Goal: Transaction & Acquisition: Purchase product/service

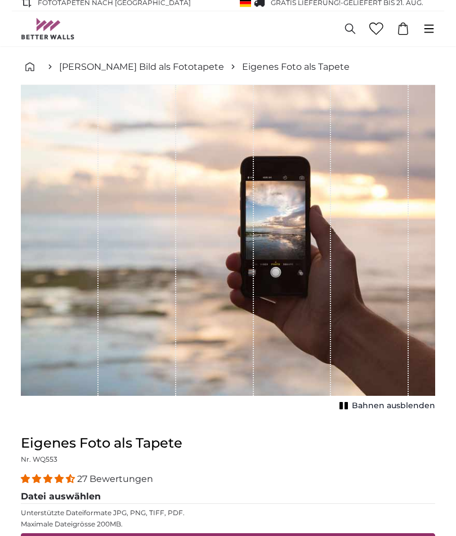
scroll to position [7, 0]
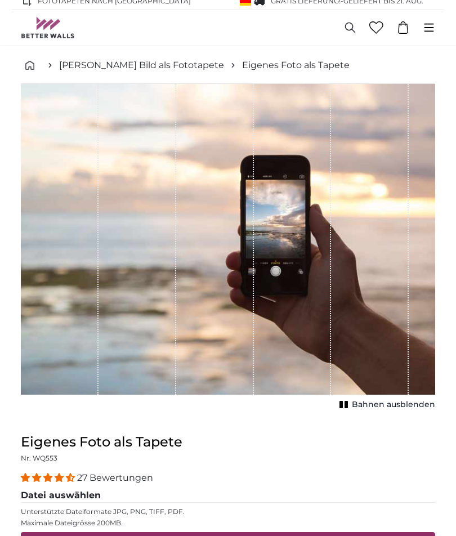
click at [299, 535] on label "Drag & Drop Ihrer Dateien oder Durchsuchen" at bounding box center [227, 545] width 187 height 23
click at [299, 535] on input "Drag & Drop Ihrer Dateien oder Durchsuchen" at bounding box center [228, 533] width 414 height 3
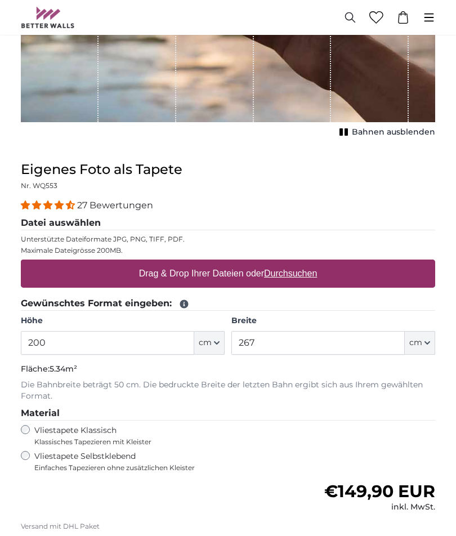
scroll to position [251, 0]
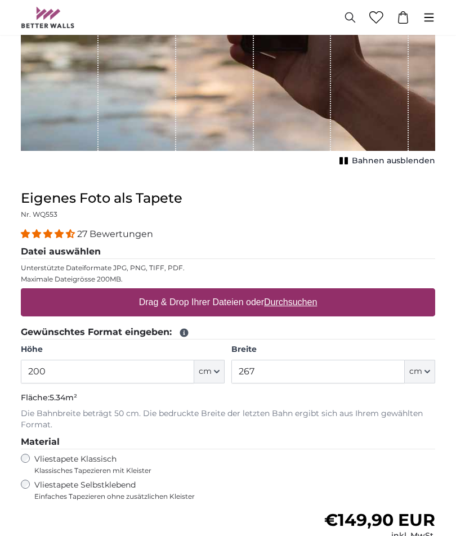
click at [309, 304] on u "Durchsuchen" at bounding box center [290, 302] width 53 height 10
click at [309, 291] on input "Drag & Drop Ihrer Dateien oder Durchsuchen" at bounding box center [228, 289] width 414 height 3
type input "**********"
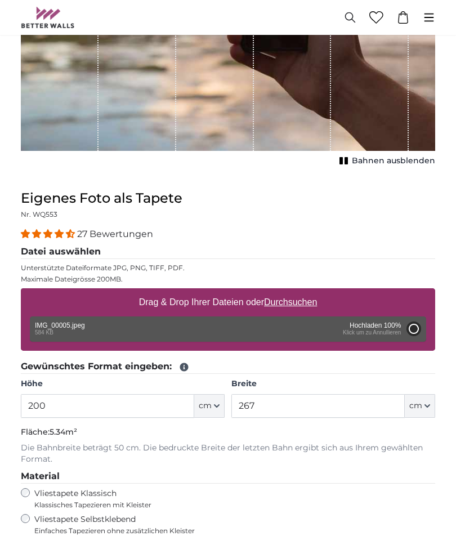
type input "112"
type input "149"
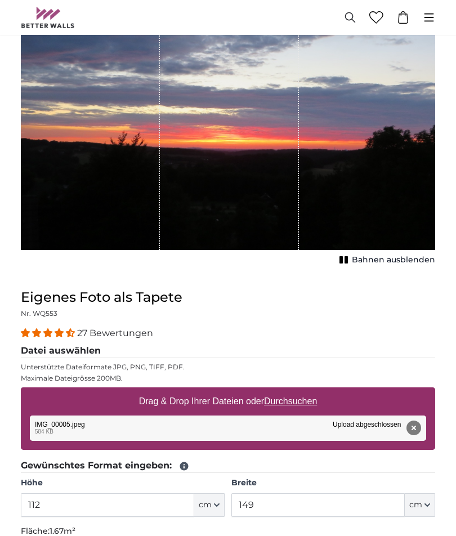
scroll to position [156, 0]
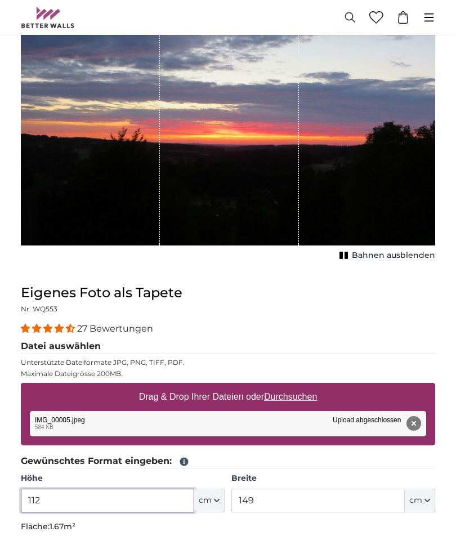
click at [79, 498] on input "112" at bounding box center [107, 500] width 173 height 24
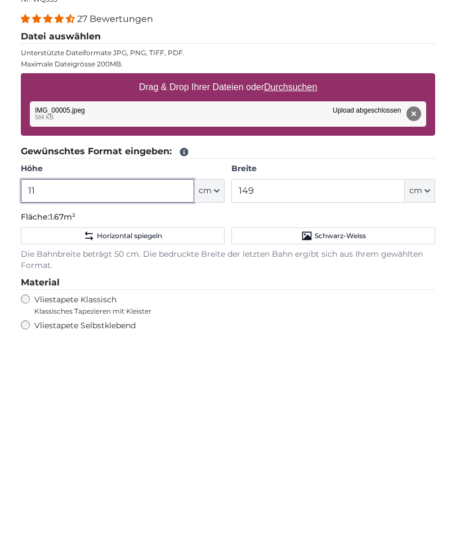
type input "1"
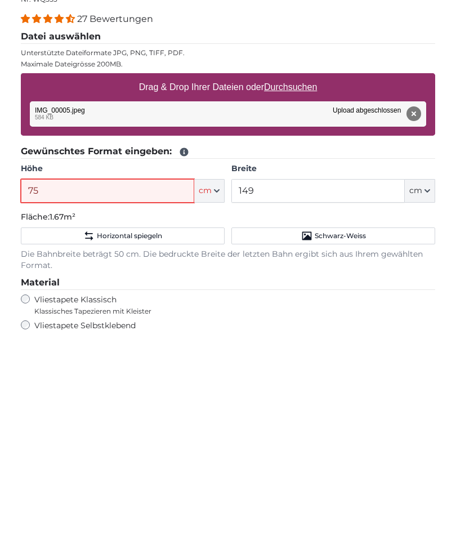
scroll to position [308, 0]
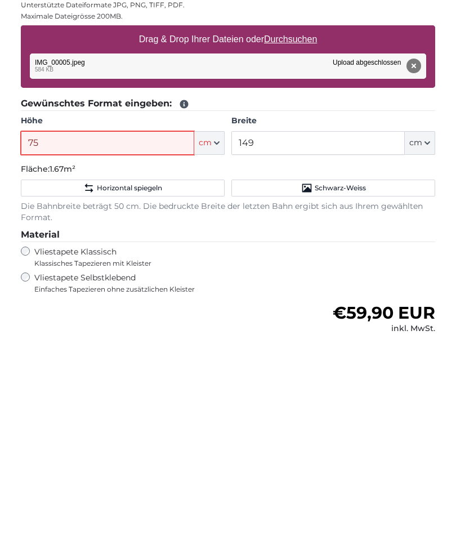
type input "75"
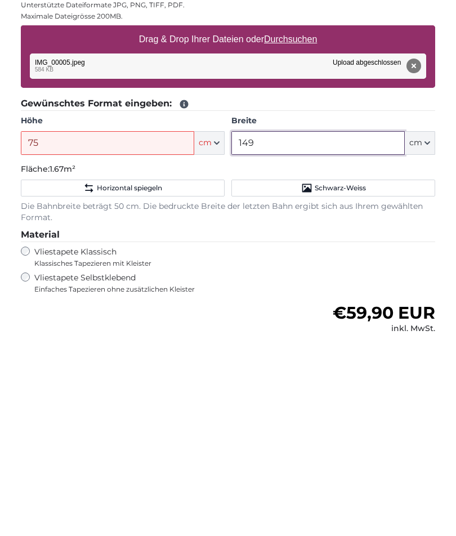
click at [287, 336] on input "149" at bounding box center [317, 348] width 173 height 24
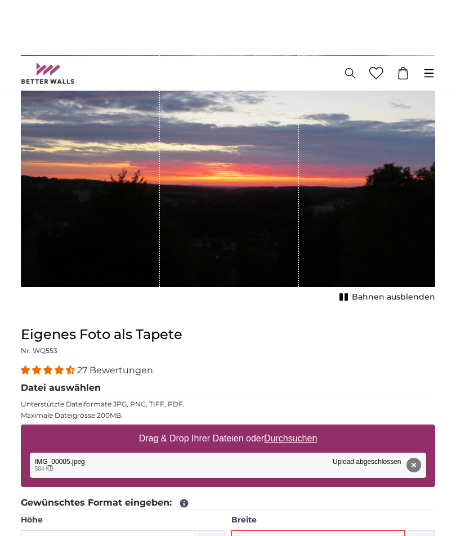
scroll to position [171, 0]
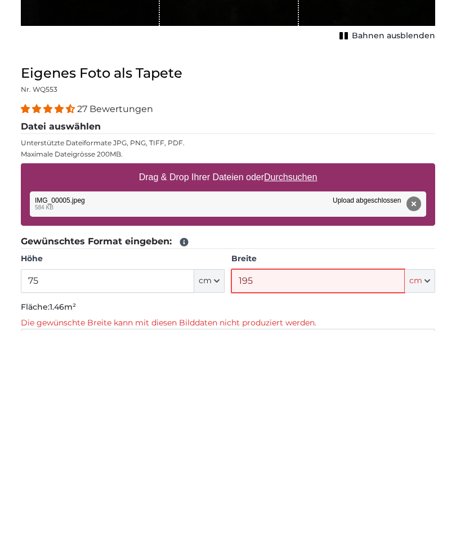
type input "195"
click at [353, 533] on button "Bild Format zurücksetzen" at bounding box center [228, 541] width 414 height 17
type input "112"
type input "149"
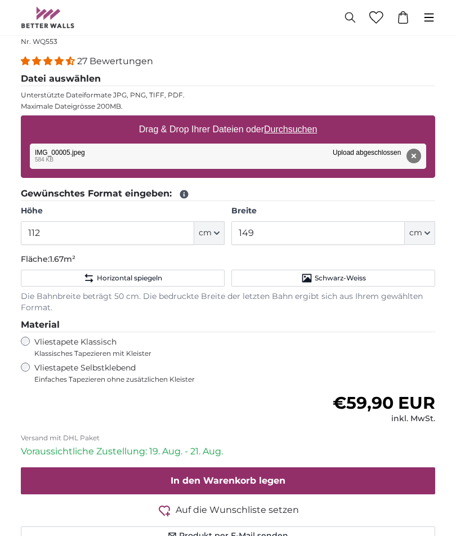
click at [216, 230] on icon "button" at bounding box center [217, 233] width 6 height 6
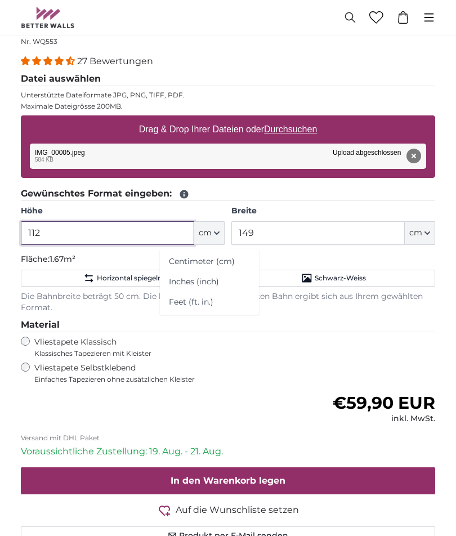
click at [105, 225] on input "112" at bounding box center [107, 233] width 173 height 24
type input "1"
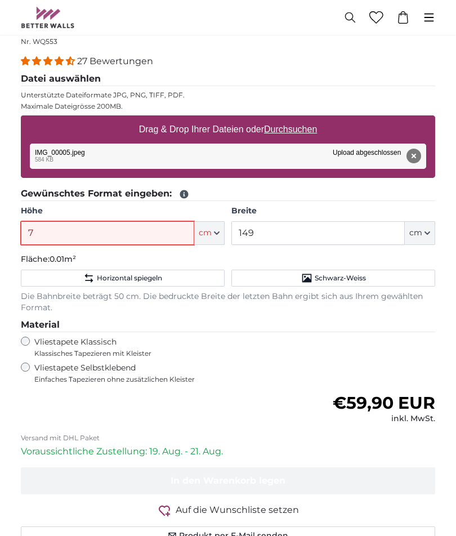
type input "75"
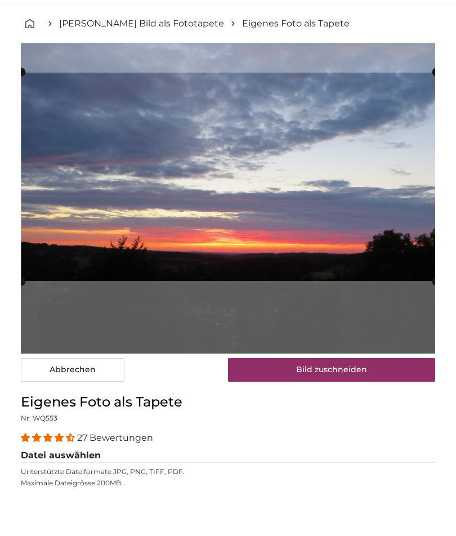
type input "75"
click at [367, 407] on button "Bild zuschneiden" at bounding box center [331, 419] width 207 height 24
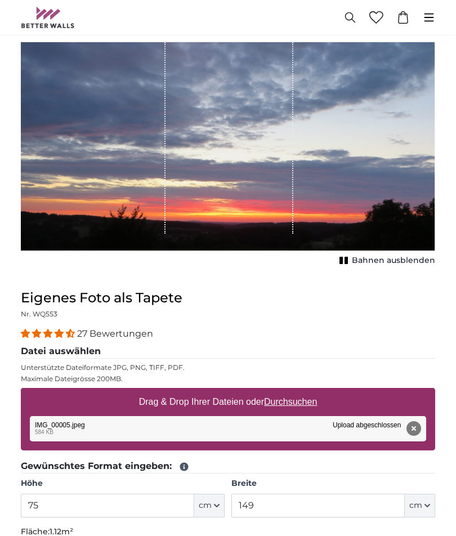
click at [413, 421] on button "Entfernen" at bounding box center [413, 428] width 15 height 15
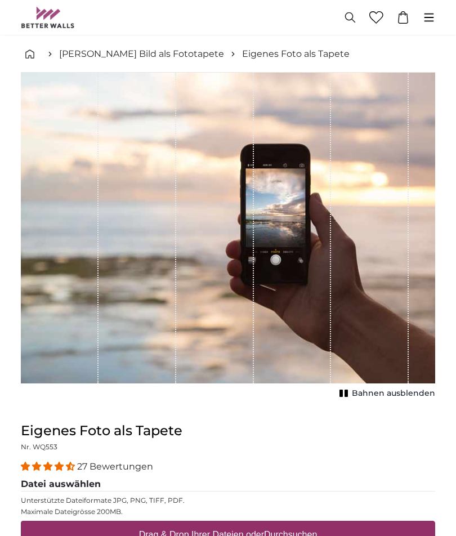
scroll to position [0, 0]
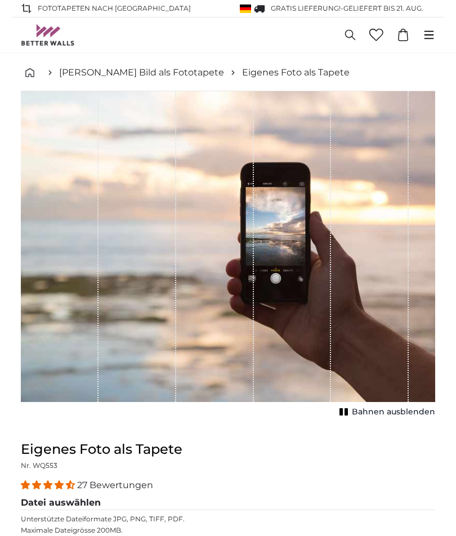
click at [41, 34] on img at bounding box center [48, 34] width 54 height 21
